Goal: Transaction & Acquisition: Download file/media

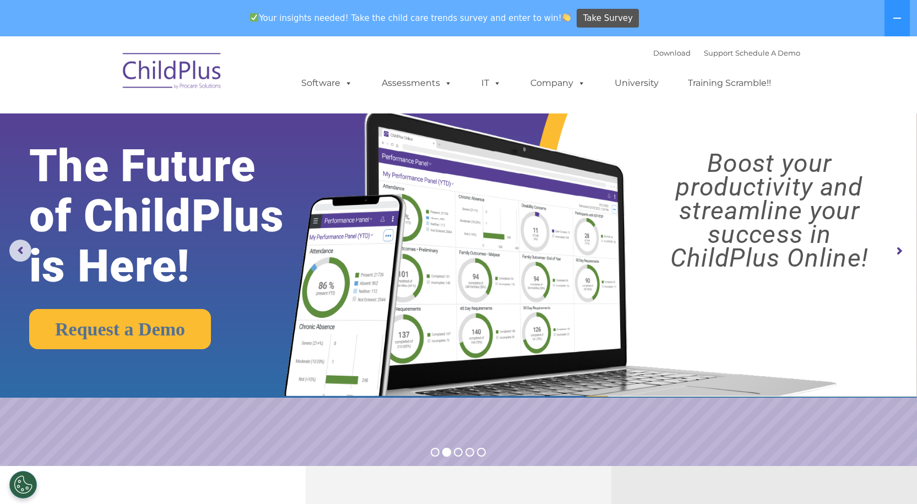
select select "MEDIUM"
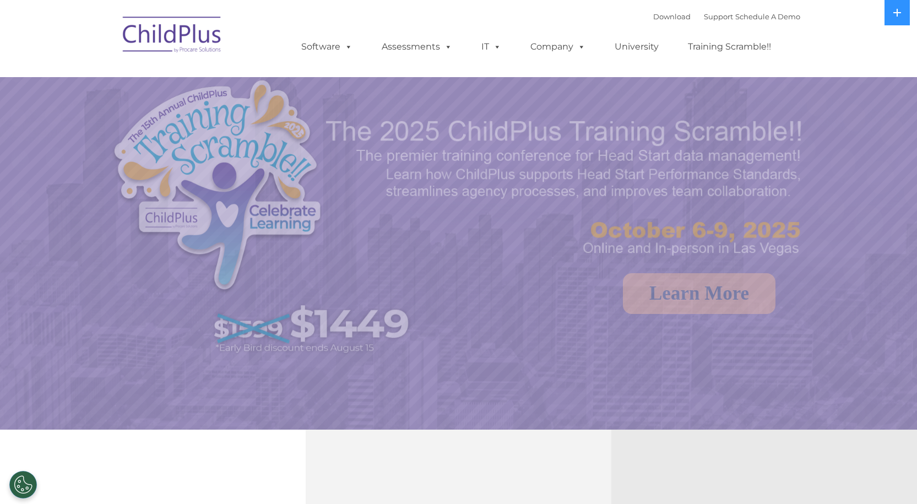
select select "MEDIUM"
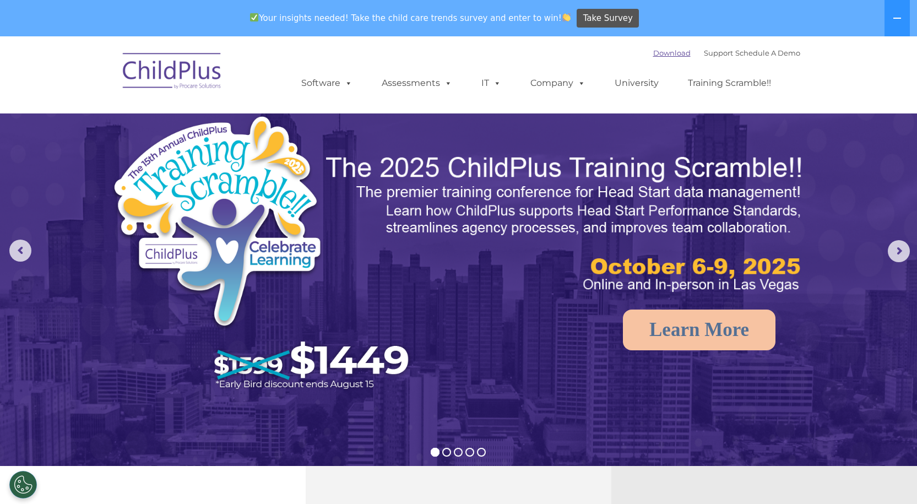
click at [656, 52] on link "Download" at bounding box center [671, 52] width 37 height 9
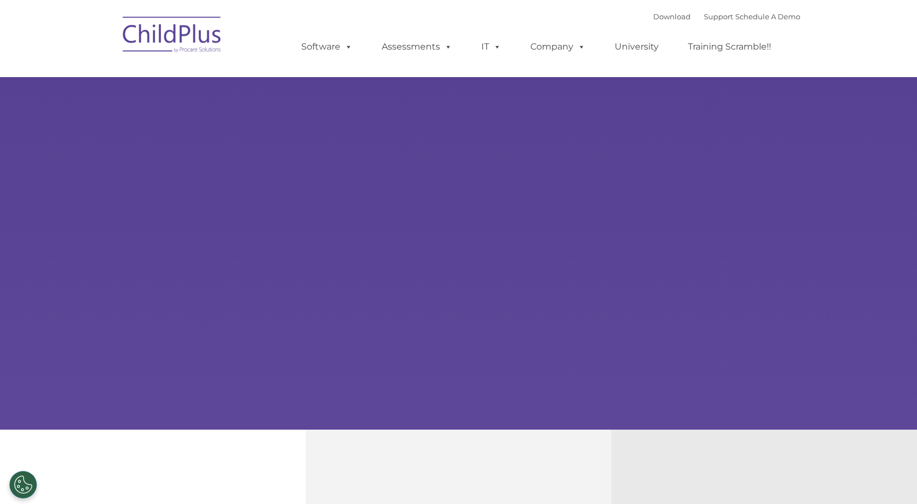
select select "MEDIUM"
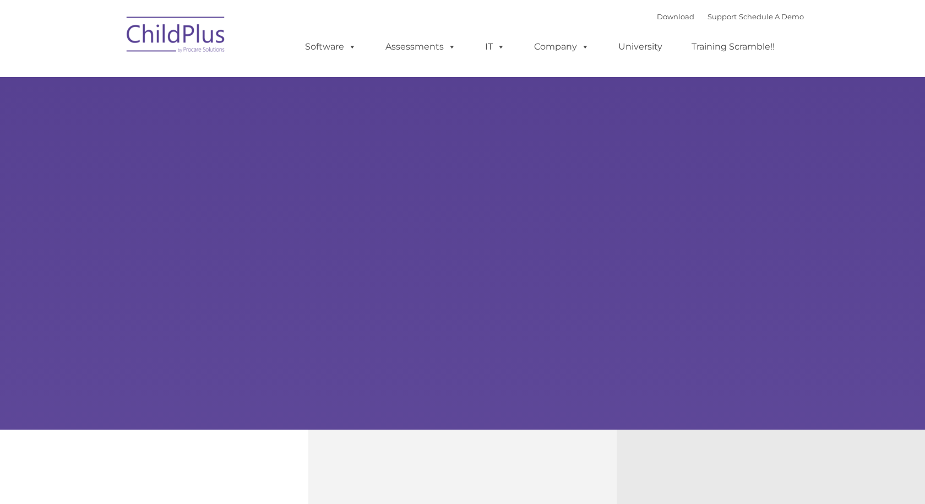
type input ""
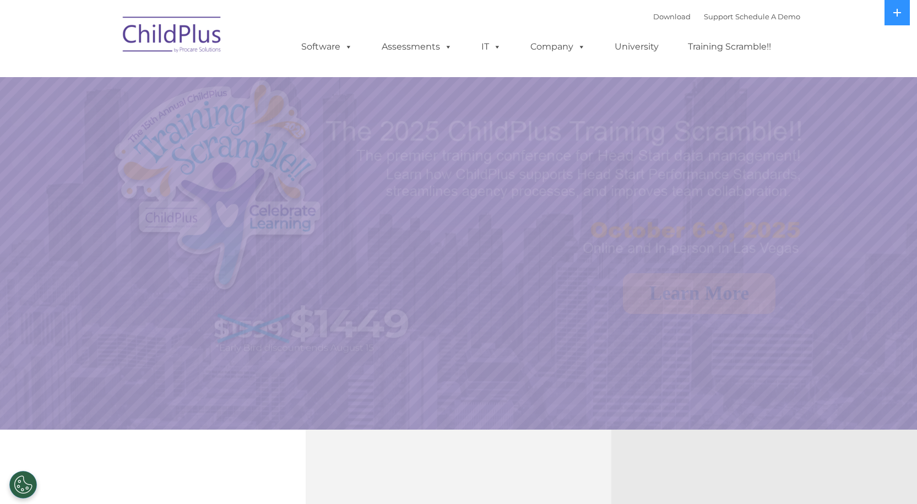
select select "MEDIUM"
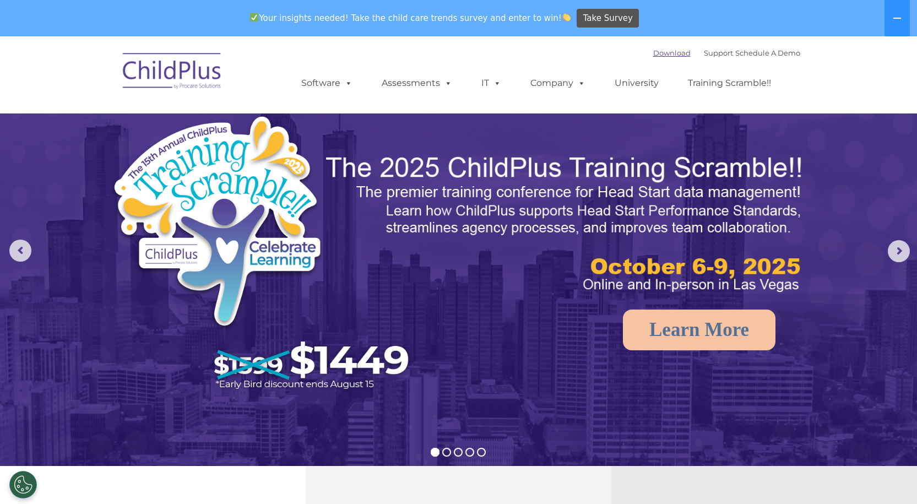
click at [666, 51] on link "Download" at bounding box center [671, 52] width 37 height 9
